Goal: Navigation & Orientation: Find specific page/section

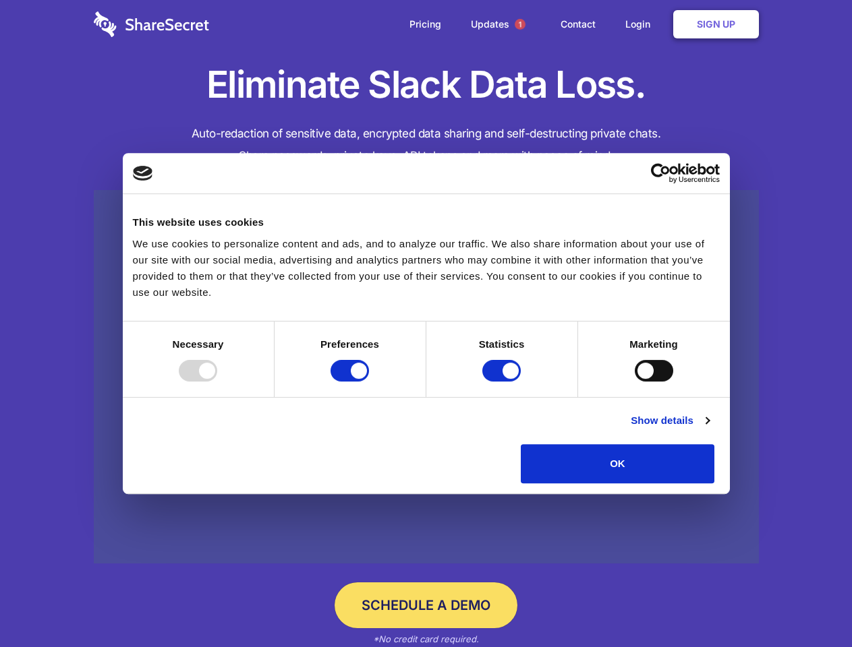
click at [217, 382] on div at bounding box center [198, 371] width 38 height 22
click at [369, 382] on input "Preferences" at bounding box center [349, 371] width 38 height 22
checkbox input "false"
click at [503, 382] on input "Statistics" at bounding box center [501, 371] width 38 height 22
checkbox input "false"
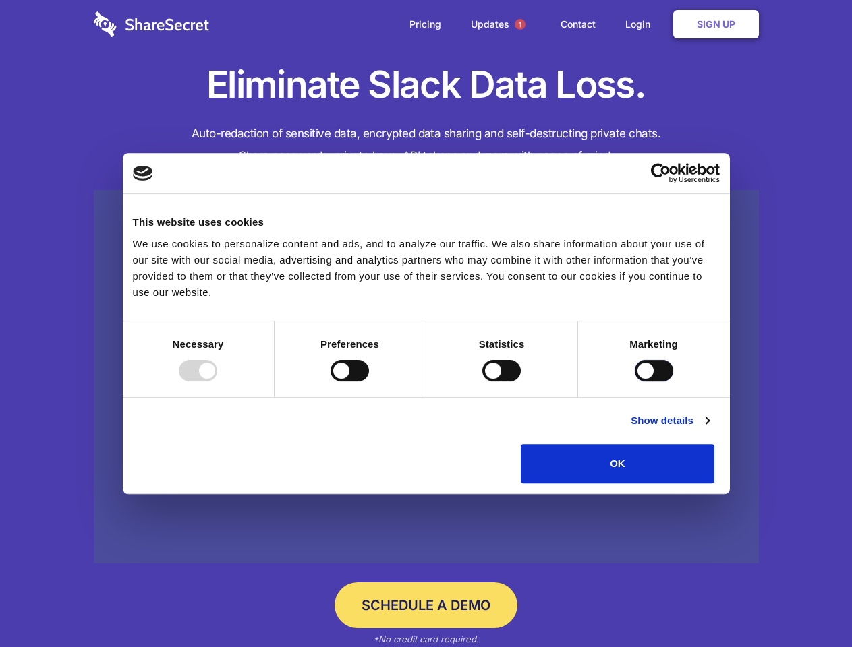
click at [635, 382] on input "Marketing" at bounding box center [654, 371] width 38 height 22
checkbox input "true"
click at [709, 429] on link "Show details" at bounding box center [670, 421] width 78 height 16
click at [0, 0] on li "Necessary 7 Necessary cookies help make a website usable by enabling basic func…" at bounding box center [0, 0] width 0 height 0
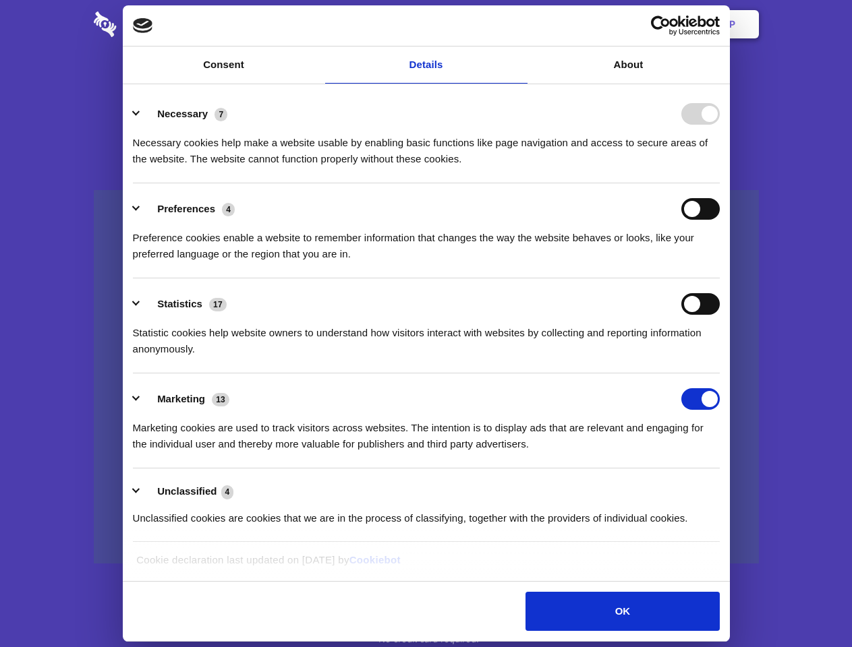
click at [519, 24] on span "1" at bounding box center [520, 24] width 11 height 11
